Goal: Entertainment & Leisure: Consume media (video, audio)

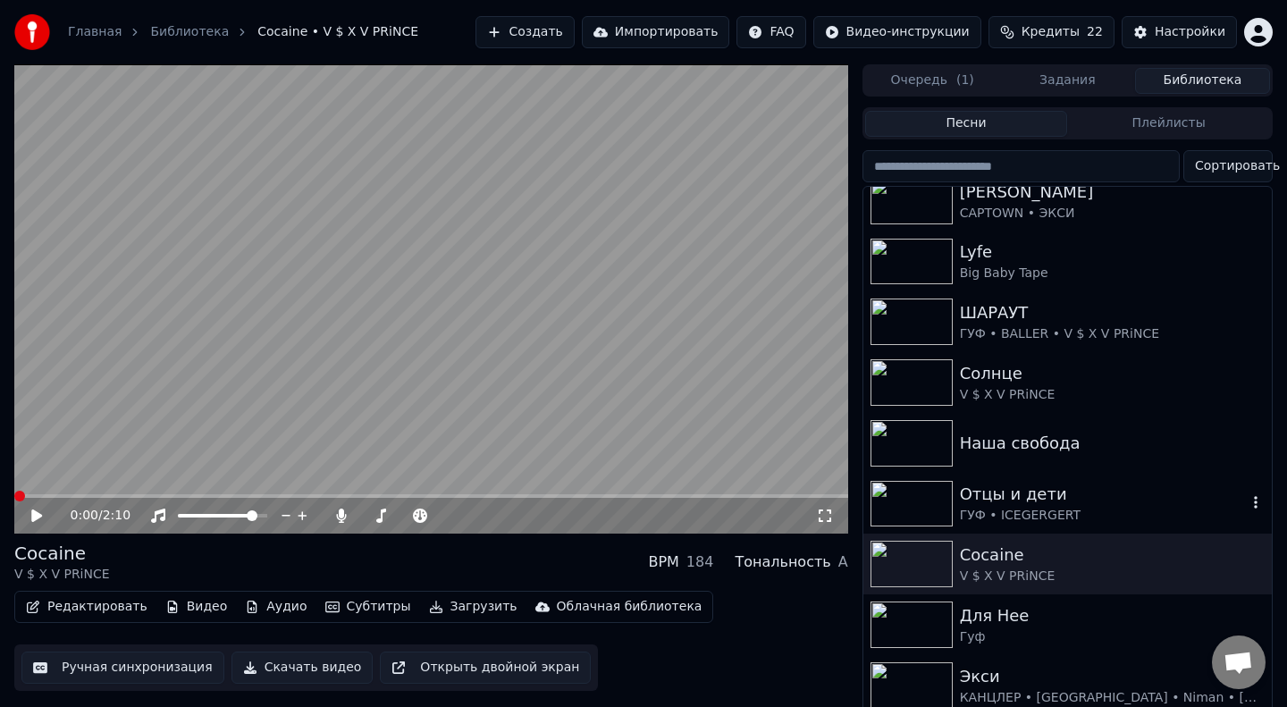
scroll to position [9, 0]
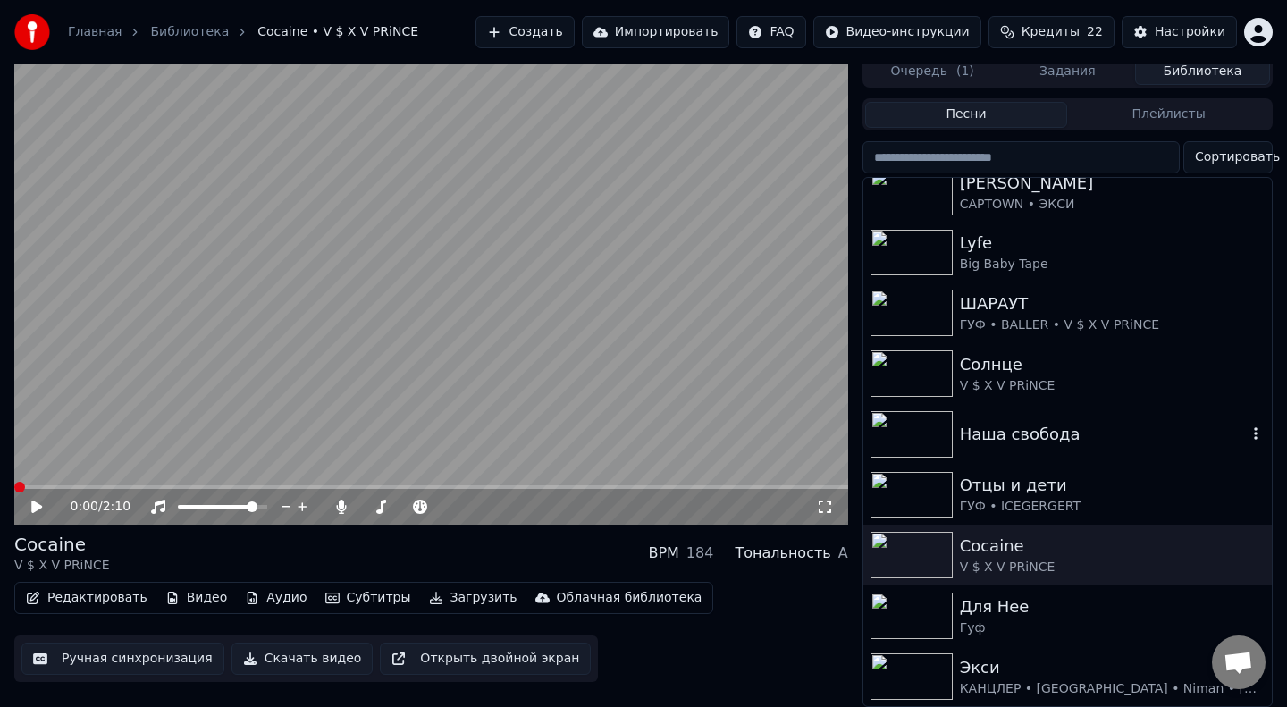
click at [1027, 443] on div "Наша свобода" at bounding box center [1103, 434] width 287 height 25
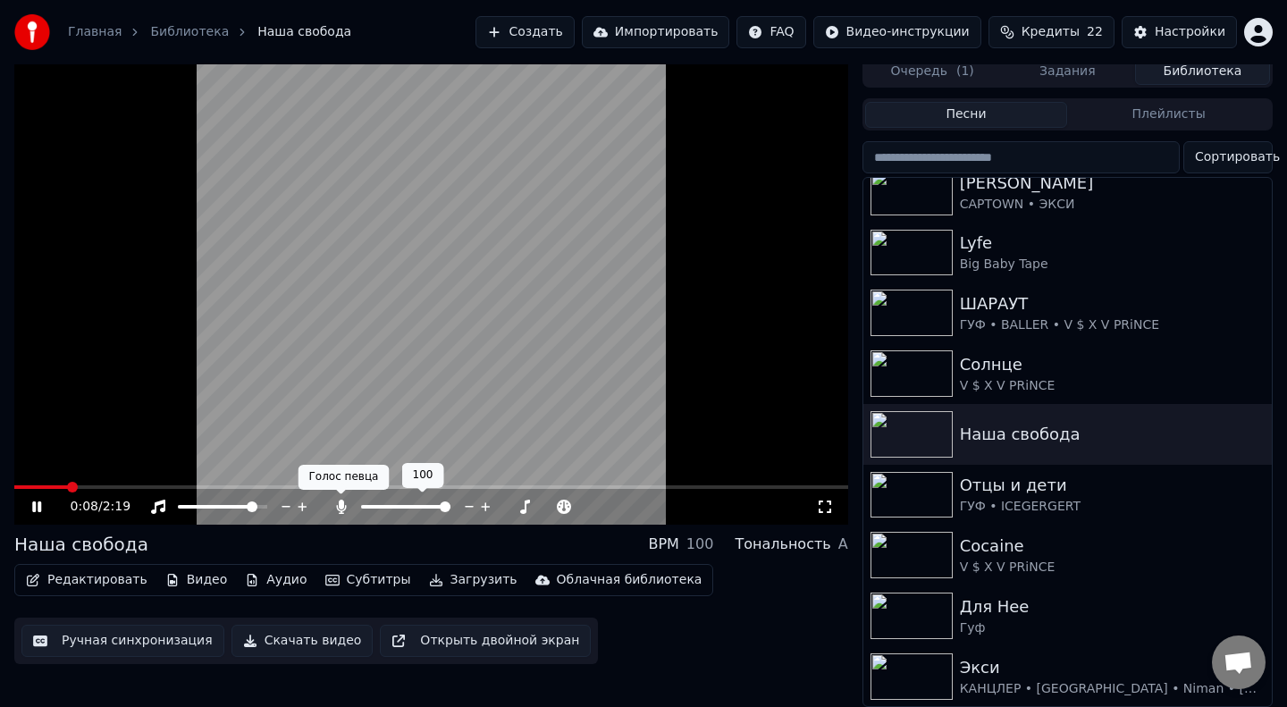
click at [346, 508] on icon at bounding box center [342, 507] width 18 height 14
click at [301, 503] on icon at bounding box center [302, 507] width 17 height 18
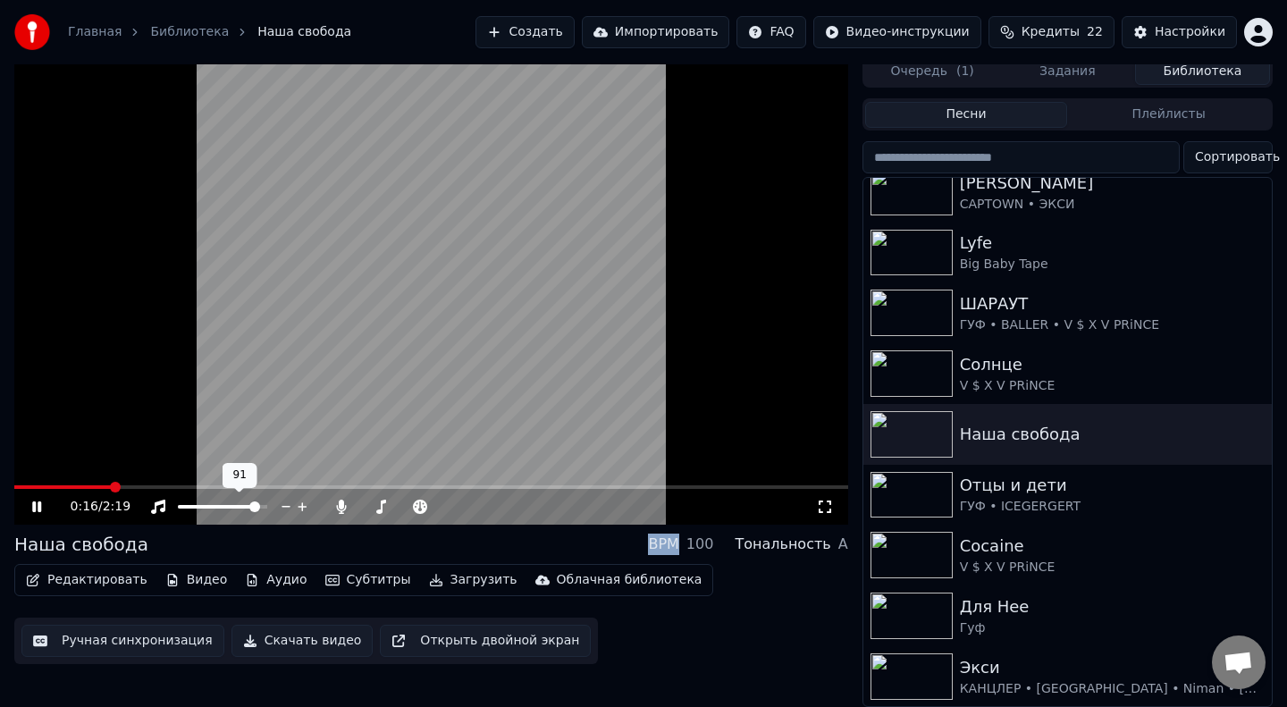
click at [301, 503] on icon at bounding box center [302, 507] width 17 height 18
click at [302, 506] on icon at bounding box center [302, 506] width 9 height 9
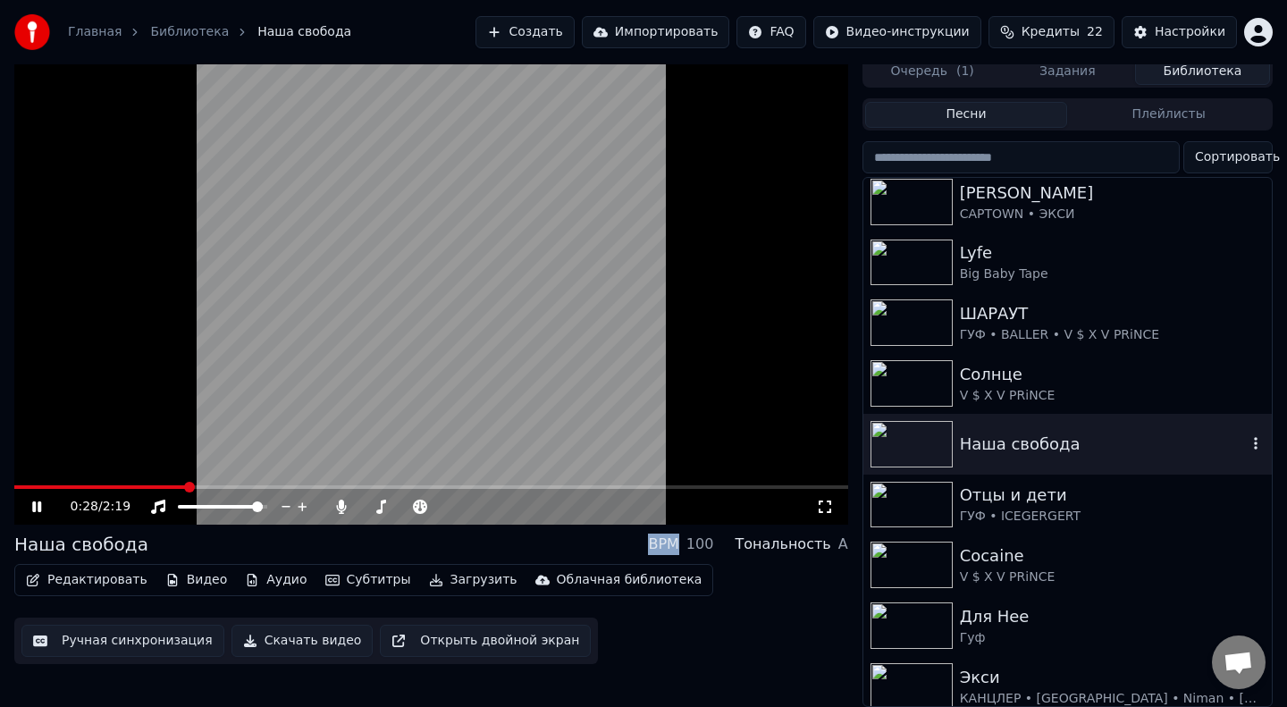
scroll to position [77, 0]
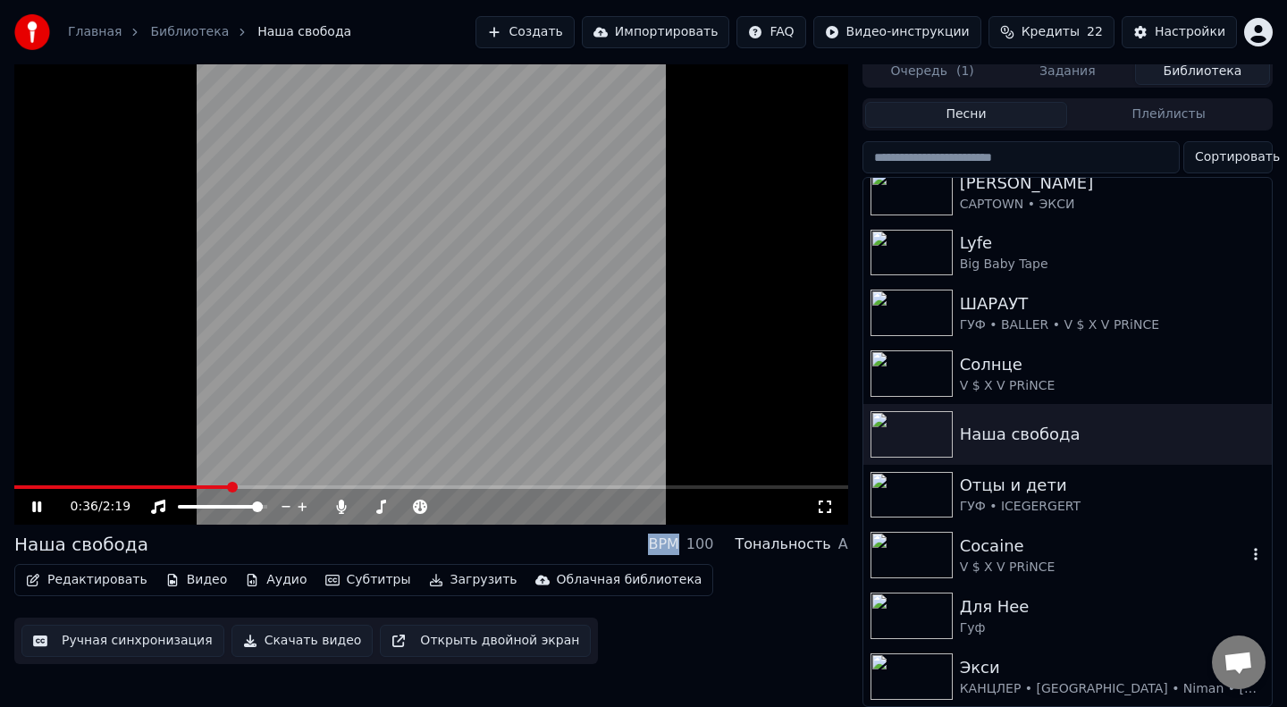
click at [919, 560] on img at bounding box center [912, 555] width 82 height 46
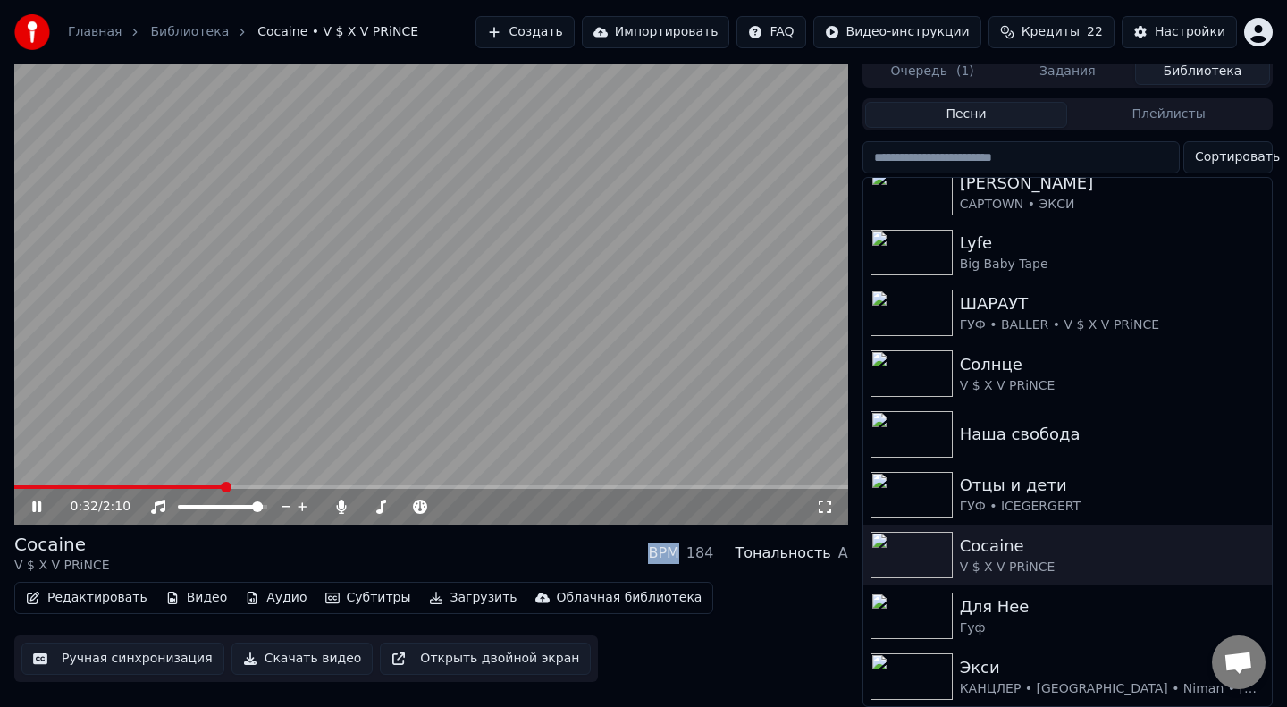
click at [117, 485] on span at bounding box center [118, 487] width 209 height 4
click at [307, 266] on video at bounding box center [431, 289] width 834 height 469
click at [101, 485] on span at bounding box center [58, 487] width 89 height 4
click at [298, 355] on video at bounding box center [431, 289] width 834 height 469
click at [378, 510] on icon at bounding box center [381, 507] width 10 height 14
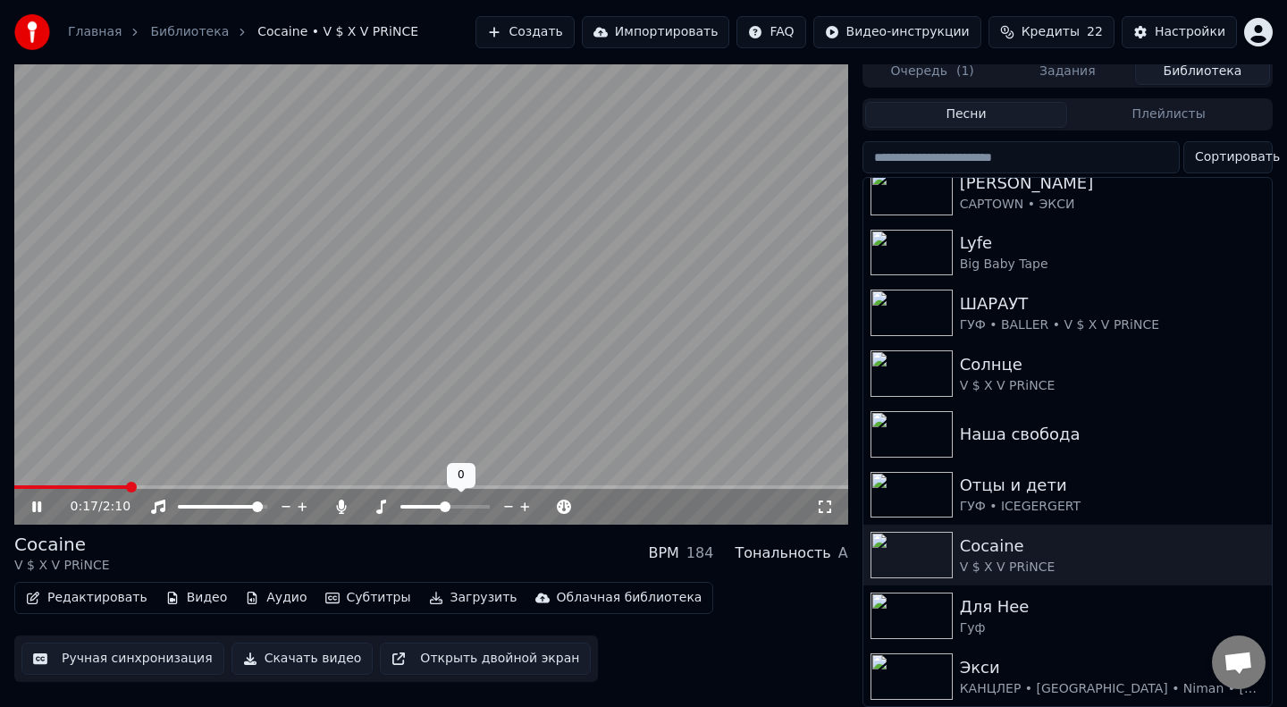
click at [378, 510] on icon at bounding box center [381, 507] width 10 height 14
click at [337, 503] on icon at bounding box center [342, 507] width 18 height 14
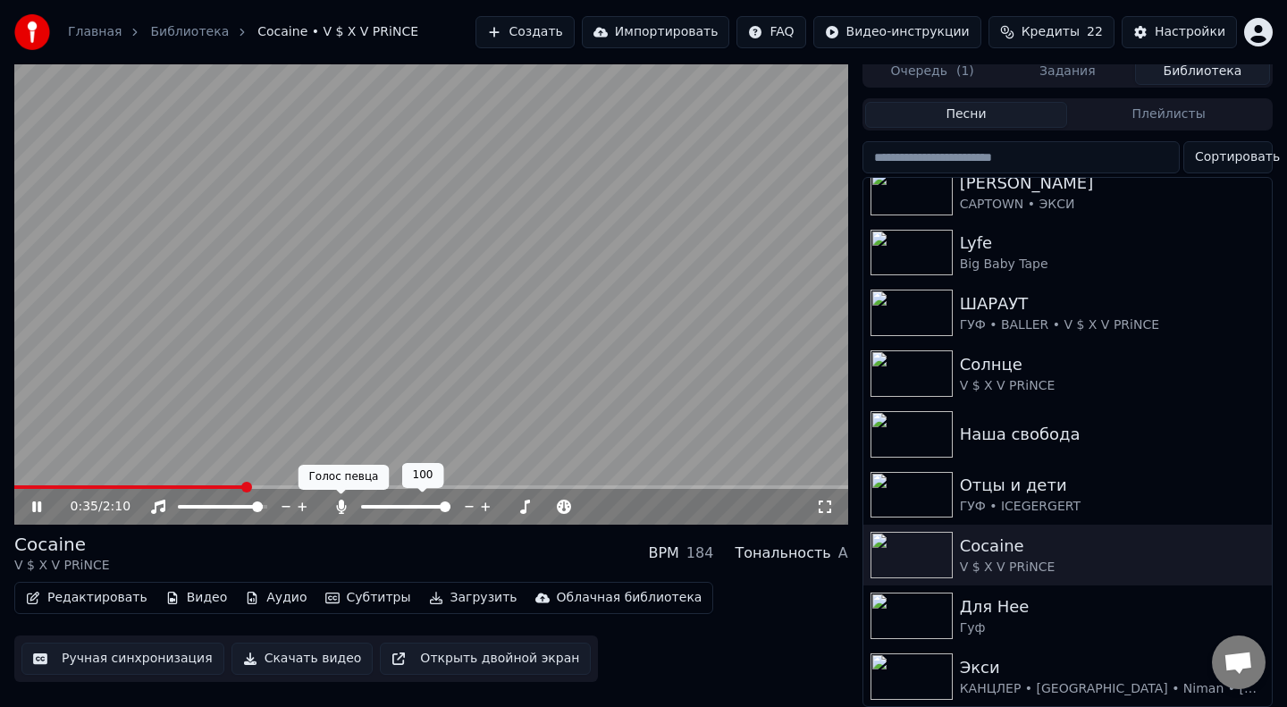
click at [343, 506] on icon at bounding box center [341, 507] width 10 height 14
click at [57, 483] on video at bounding box center [431, 289] width 834 height 469
click at [55, 489] on div "0:51 / 2:10" at bounding box center [431, 507] width 834 height 36
click at [55, 485] on span at bounding box center [36, 487] width 45 height 4
click at [36, 506] on icon at bounding box center [36, 507] width 11 height 13
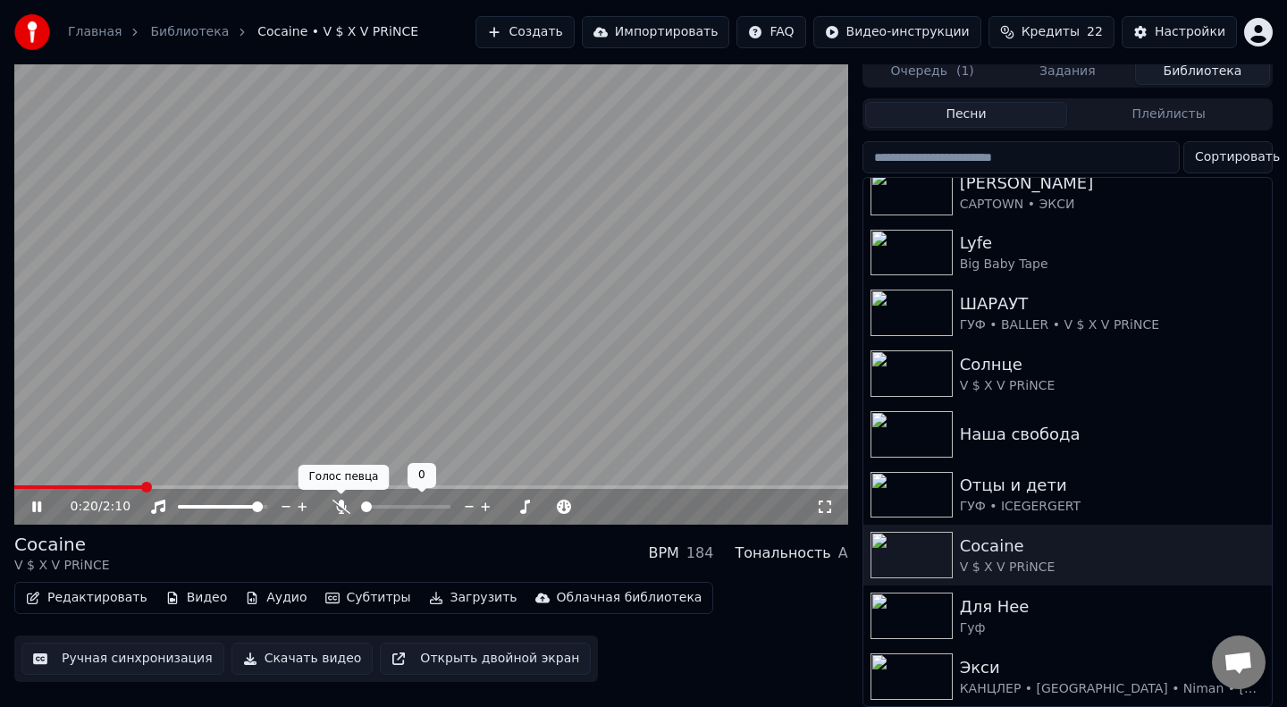
click at [338, 502] on icon at bounding box center [342, 507] width 18 height 14
click at [338, 502] on icon at bounding box center [341, 507] width 10 height 14
click at [338, 502] on icon at bounding box center [342, 507] width 18 height 14
click at [341, 502] on icon at bounding box center [341, 507] width 10 height 14
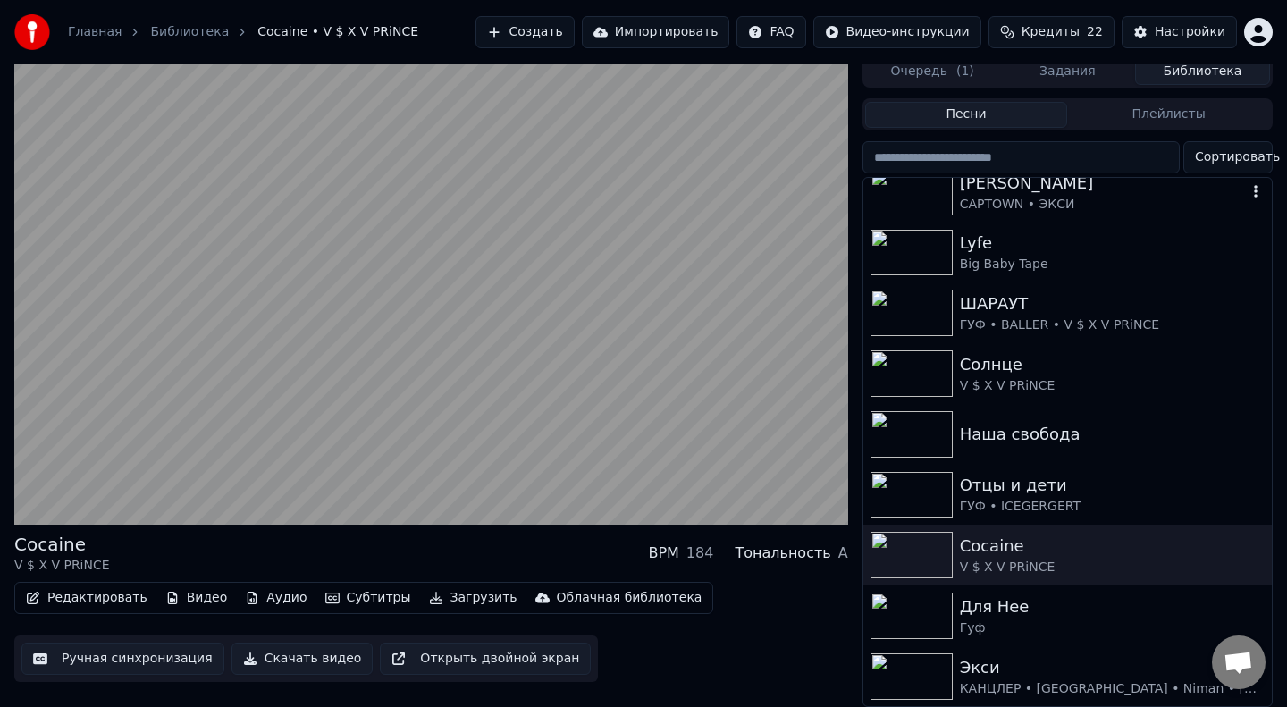
click at [920, 198] on img at bounding box center [912, 192] width 82 height 46
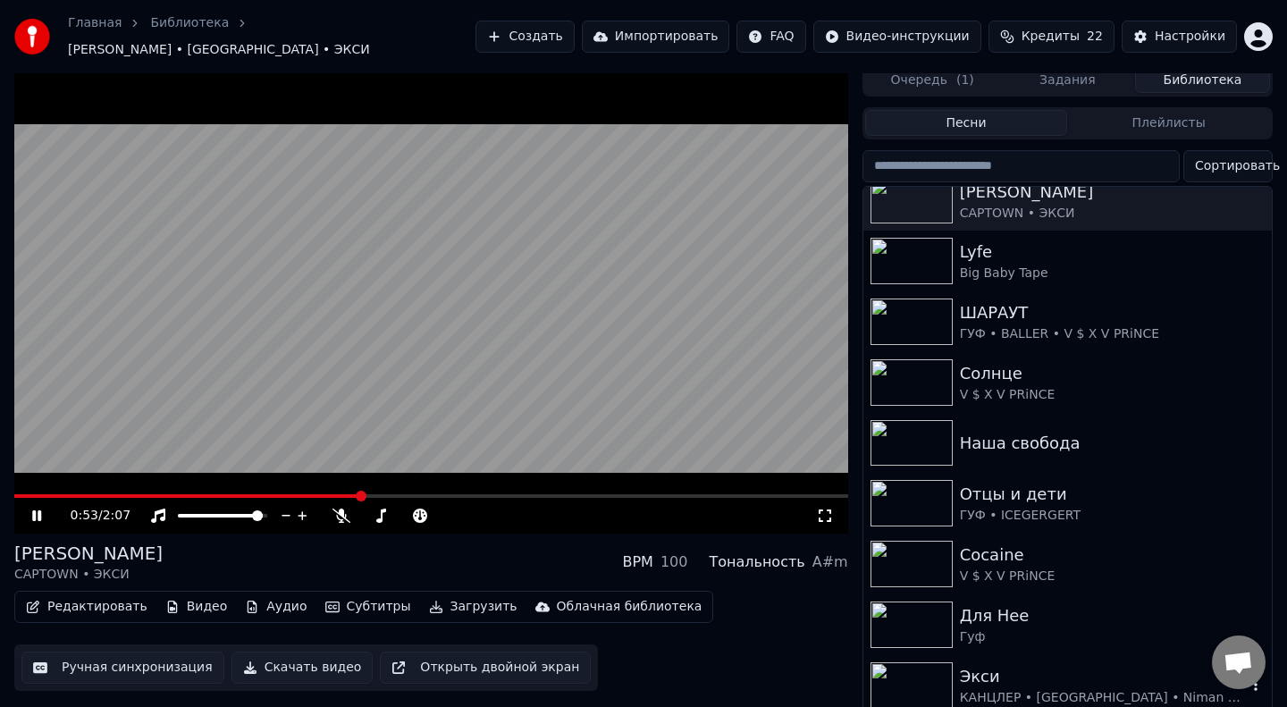
click at [912, 678] on img at bounding box center [912, 685] width 82 height 46
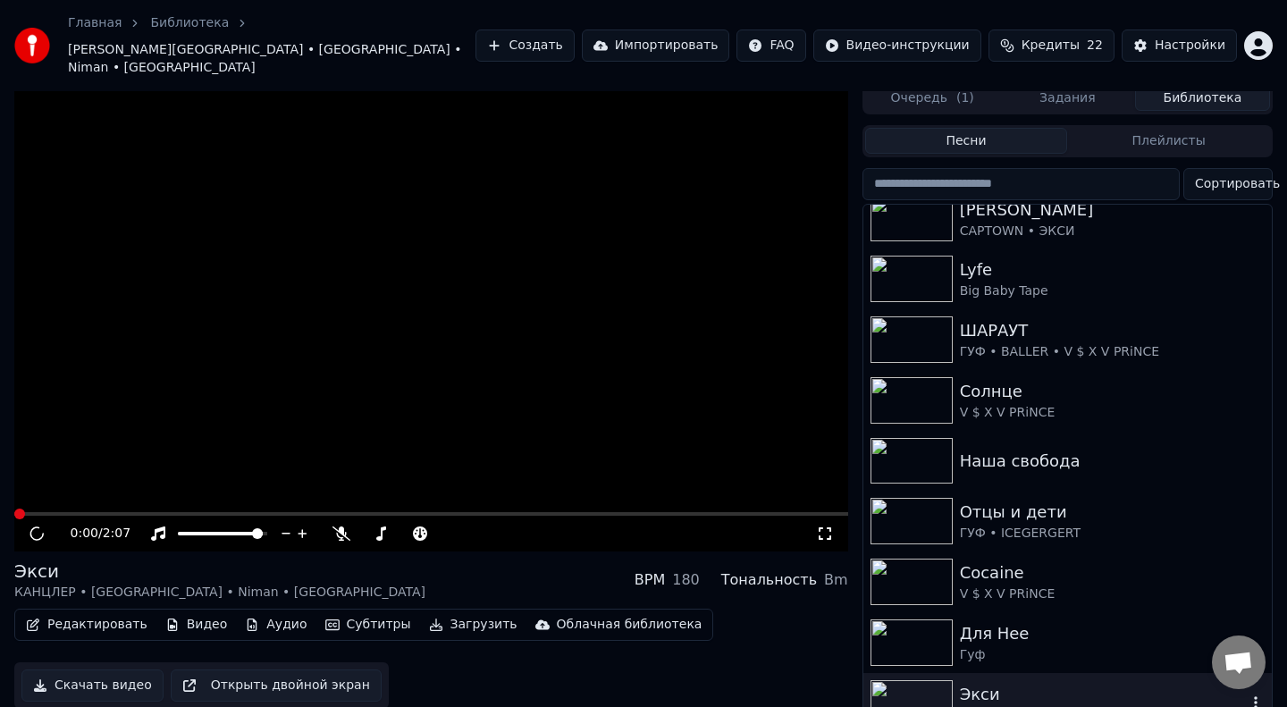
scroll to position [18, 0]
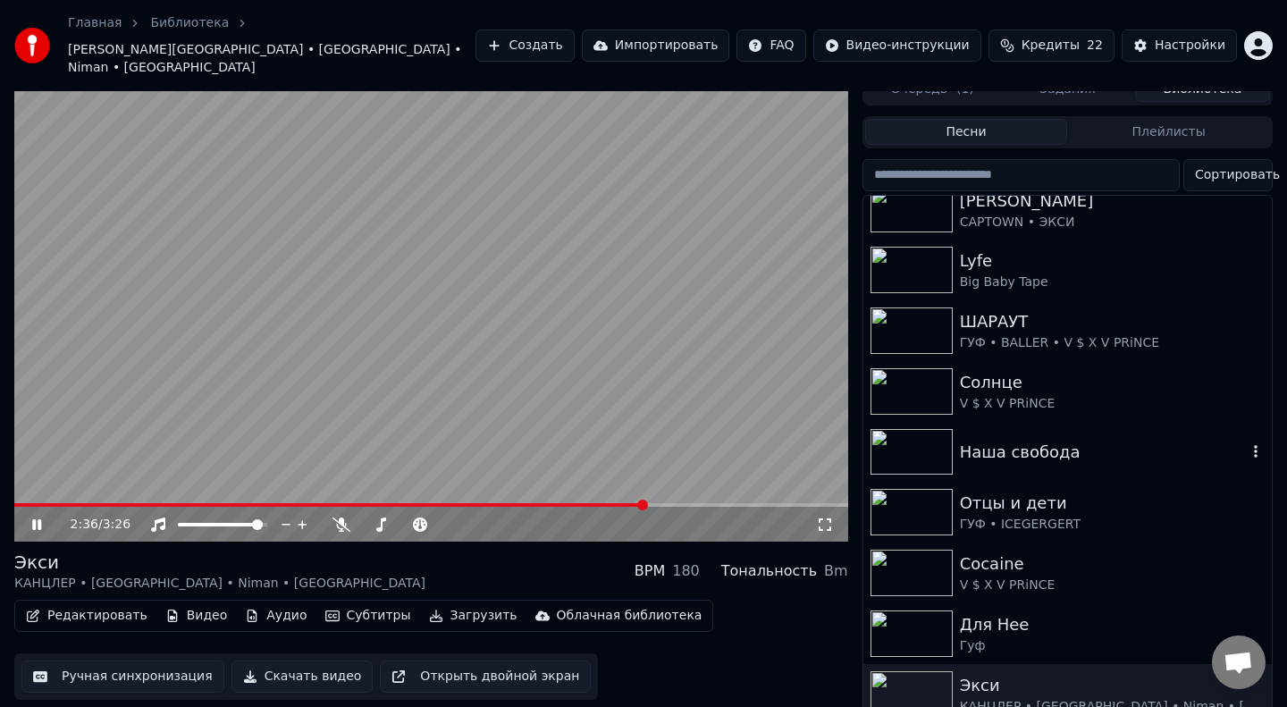
click at [901, 429] on img at bounding box center [912, 452] width 82 height 46
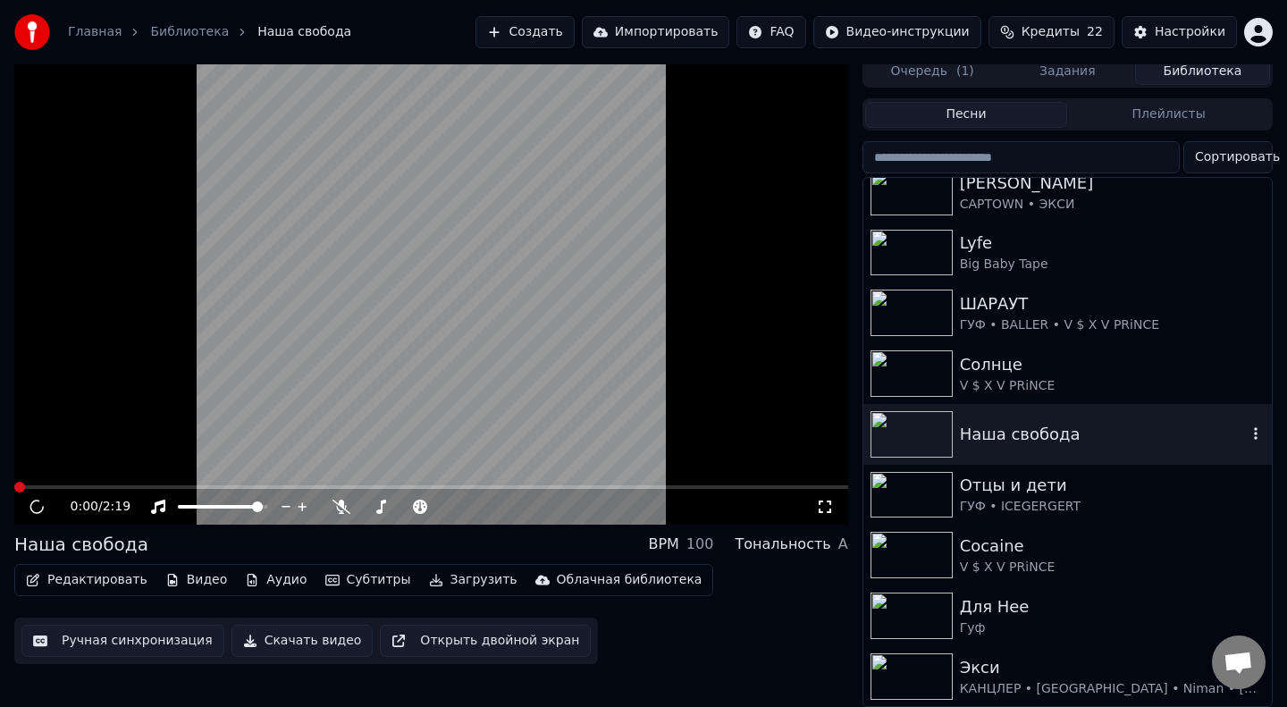
scroll to position [9, 0]
click at [469, 365] on video at bounding box center [431, 289] width 834 height 469
